Goal: Navigation & Orientation: Find specific page/section

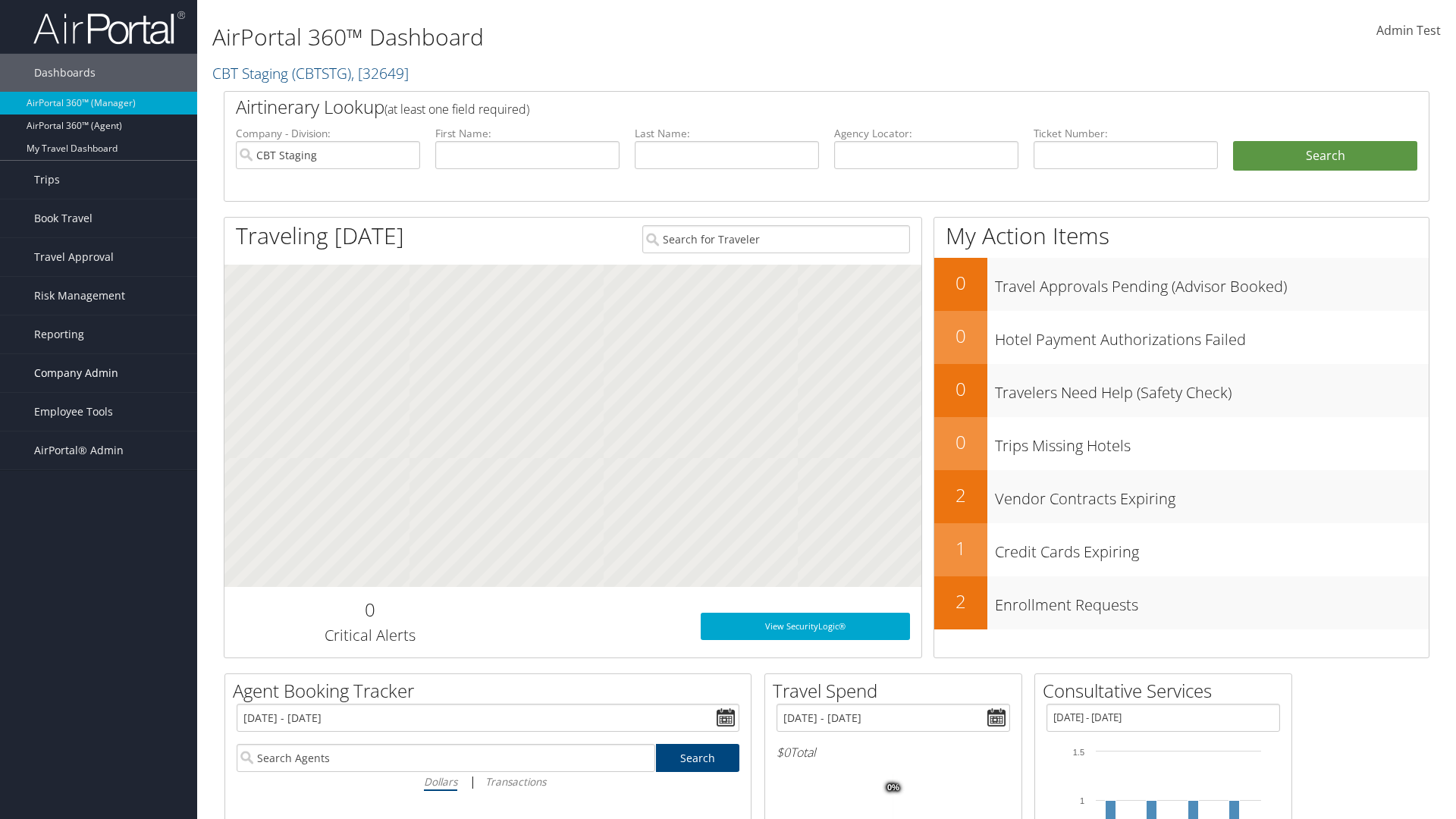
click at [99, 373] on span "Company Admin" at bounding box center [76, 373] width 85 height 38
click at [99, 733] on link "Consultative Services" at bounding box center [99, 745] width 198 height 23
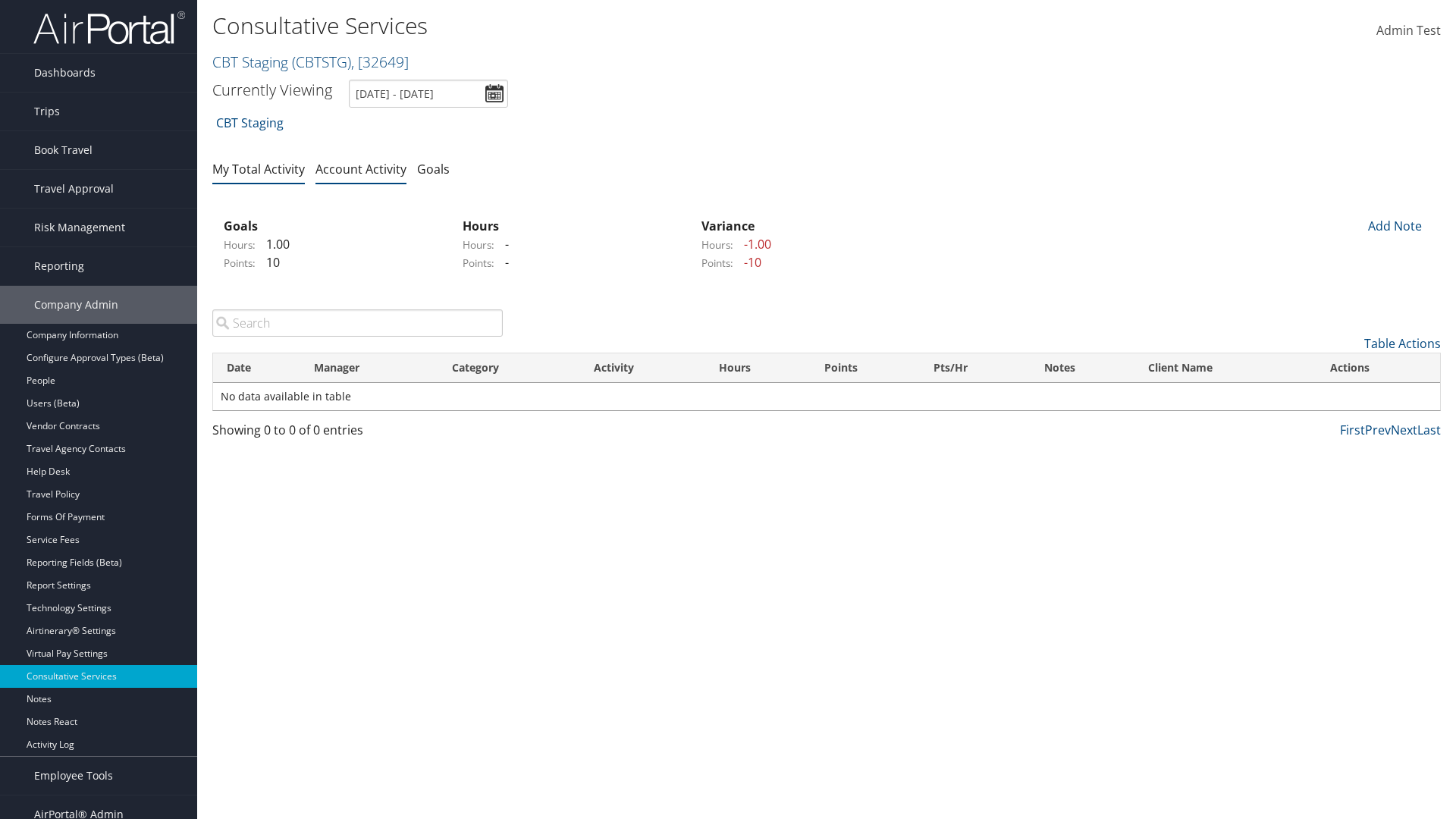
click at [258, 168] on link "My Total Activity" at bounding box center [258, 169] width 92 height 17
